Goal: Transaction & Acquisition: Book appointment/travel/reservation

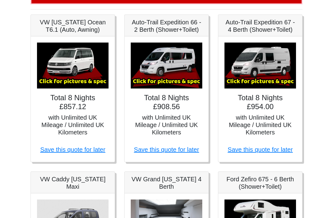
scroll to position [124, 0]
click at [63, 67] on img at bounding box center [72, 66] width 71 height 46
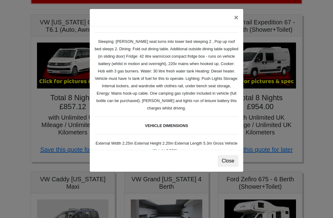
scroll to position [91, 0]
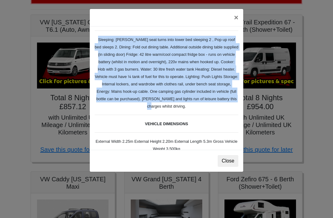
click at [225, 128] on div "VW California Ocean T6 Spec TECHNICAL DATA Engine: Diesel Transmission: DSG Aut…" at bounding box center [166, 87] width 153 height 123
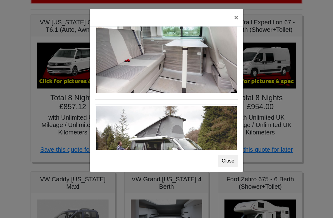
scroll to position [523, 0]
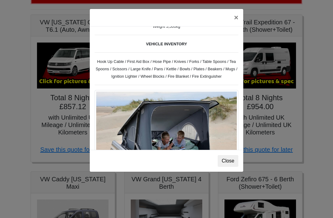
click at [232, 19] on button "×" at bounding box center [236, 17] width 14 height 17
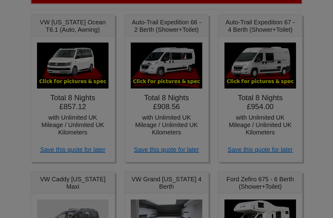
scroll to position [0, 0]
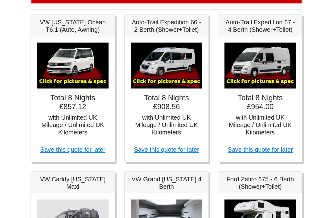
click at [161, 68] on img at bounding box center [166, 66] width 71 height 46
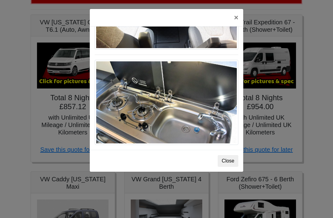
scroll to position [654, 0]
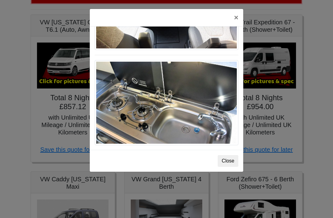
click at [231, 158] on button "Close" at bounding box center [227, 161] width 21 height 12
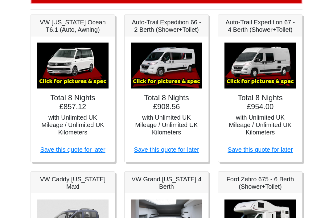
click at [196, 123] on h5 "with Unlimited UK Mileage / Unlimited UK Kilometers" at bounding box center [166, 125] width 71 height 22
click at [193, 114] on h5 "with Unlimited UK Mileage / Unlimited UK Kilometers" at bounding box center [166, 125] width 71 height 22
click at [198, 83] on img at bounding box center [166, 66] width 71 height 46
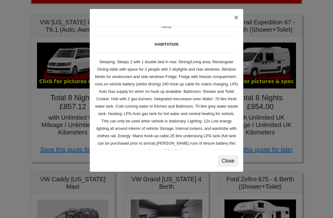
scroll to position [77, 0]
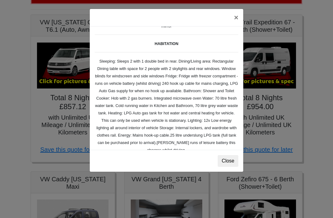
click at [237, 18] on button "×" at bounding box center [236, 17] width 14 height 17
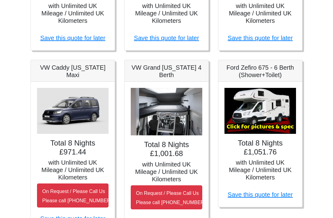
scroll to position [238, 0]
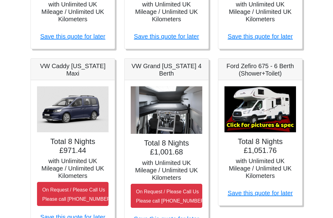
click at [149, 109] on img at bounding box center [166, 110] width 71 height 48
click at [160, 115] on img at bounding box center [166, 110] width 71 height 48
click at [154, 110] on img at bounding box center [166, 110] width 71 height 48
click at [150, 131] on img at bounding box center [166, 110] width 71 height 48
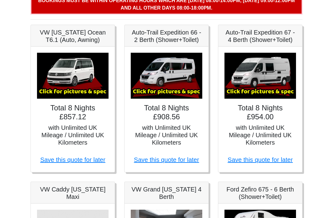
scroll to position [115, 0]
click at [66, 130] on h5 "with Unlimited UK Mileage / Unlimited UK Kilometers" at bounding box center [72, 135] width 71 height 22
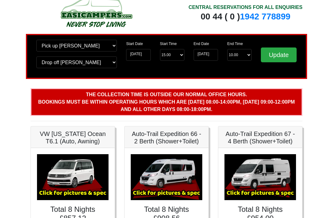
scroll to position [13, 0]
click at [283, 55] on input "Update" at bounding box center [279, 55] width 36 height 15
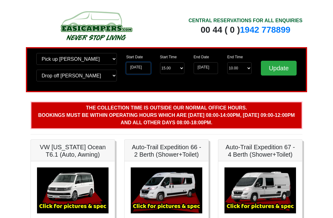
click at [135, 68] on input "[DATE]" at bounding box center [138, 68] width 24 height 12
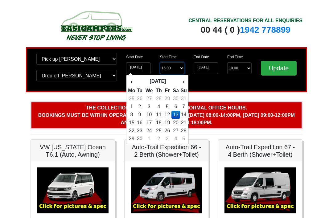
click at [166, 70] on select "Start Time 15.00 -------- 11.00 am ([DATE] & [DATE] Only) 12.00 pm ([DATE]) 13.…" at bounding box center [172, 68] width 24 height 12
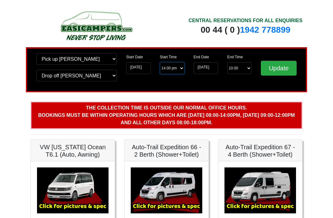
click at [169, 67] on select "Start Time 15.00 -------- 11.00 am ([DATE] & [DATE] Only) 12.00 pm ([DATE]) 13.…" at bounding box center [172, 68] width 24 height 12
select select "11.00"
click at [288, 68] on input "Update" at bounding box center [279, 68] width 36 height 15
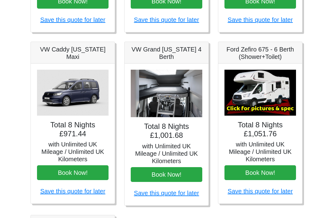
scroll to position [231, 0]
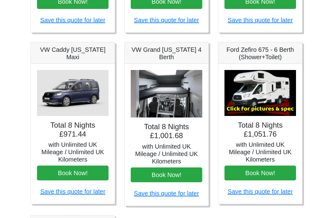
click at [154, 95] on img at bounding box center [166, 94] width 71 height 48
click at [160, 106] on img at bounding box center [166, 94] width 71 height 48
click at [154, 90] on img at bounding box center [166, 94] width 71 height 48
click at [143, 148] on h5 "with Unlimited UK Mileage / Unlimited UK Kilometers" at bounding box center [166, 154] width 71 height 22
click at [148, 99] on img at bounding box center [166, 94] width 71 height 48
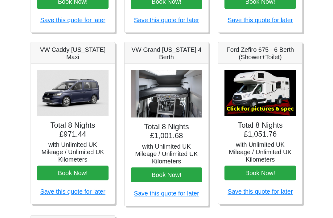
click at [148, 73] on img at bounding box center [166, 94] width 71 height 48
click at [143, 51] on h5 "VW Grand [US_STATE] 4 Berth" at bounding box center [166, 53] width 71 height 15
click at [153, 84] on img at bounding box center [166, 94] width 71 height 48
click at [153, 108] on img at bounding box center [166, 94] width 71 height 48
click at [160, 138] on h4 "Total 8 Nights £1,001.68" at bounding box center [166, 131] width 71 height 18
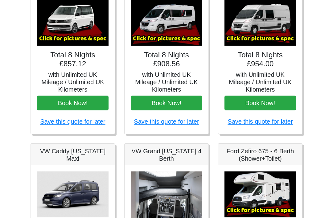
scroll to position [65, 0]
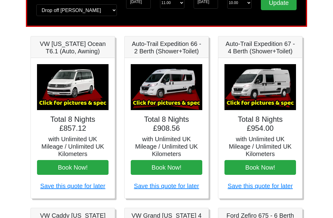
click at [155, 165] on button "Book Now!" at bounding box center [166, 167] width 71 height 15
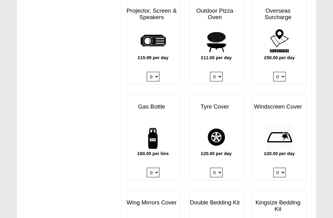
scroll to position [357, 0]
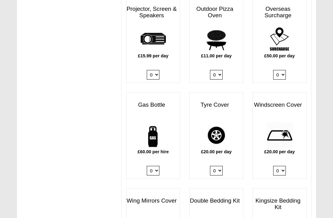
click at [150, 166] on select "0 1" at bounding box center [153, 171] width 13 height 10
select select "Gas Bottle x QTY 1 @ 60.00 GBP per hire."
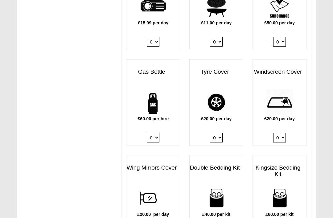
scroll to position [390, 0]
